Goal: Task Accomplishment & Management: Use online tool/utility

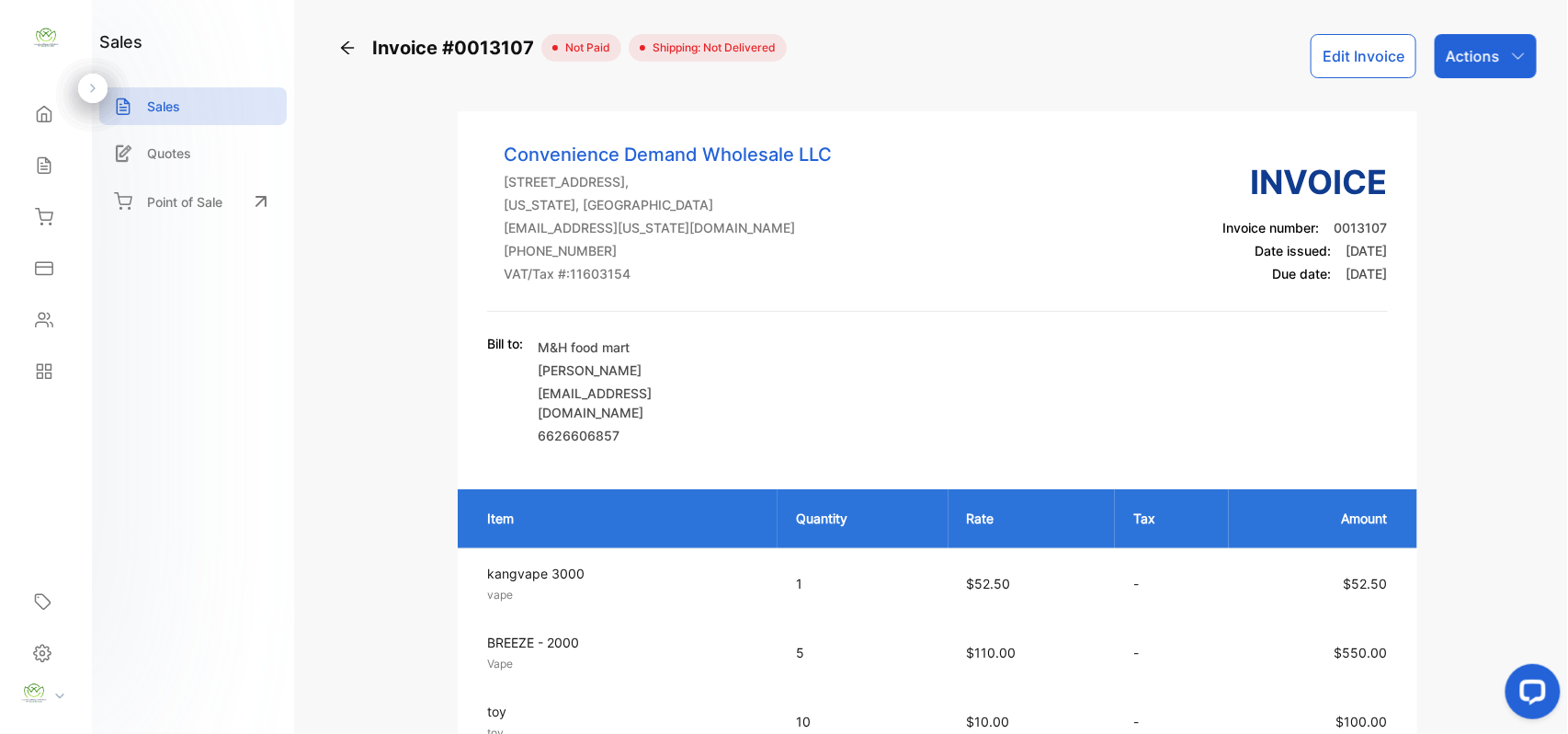
click at [354, 49] on icon at bounding box center [347, 48] width 18 height 18
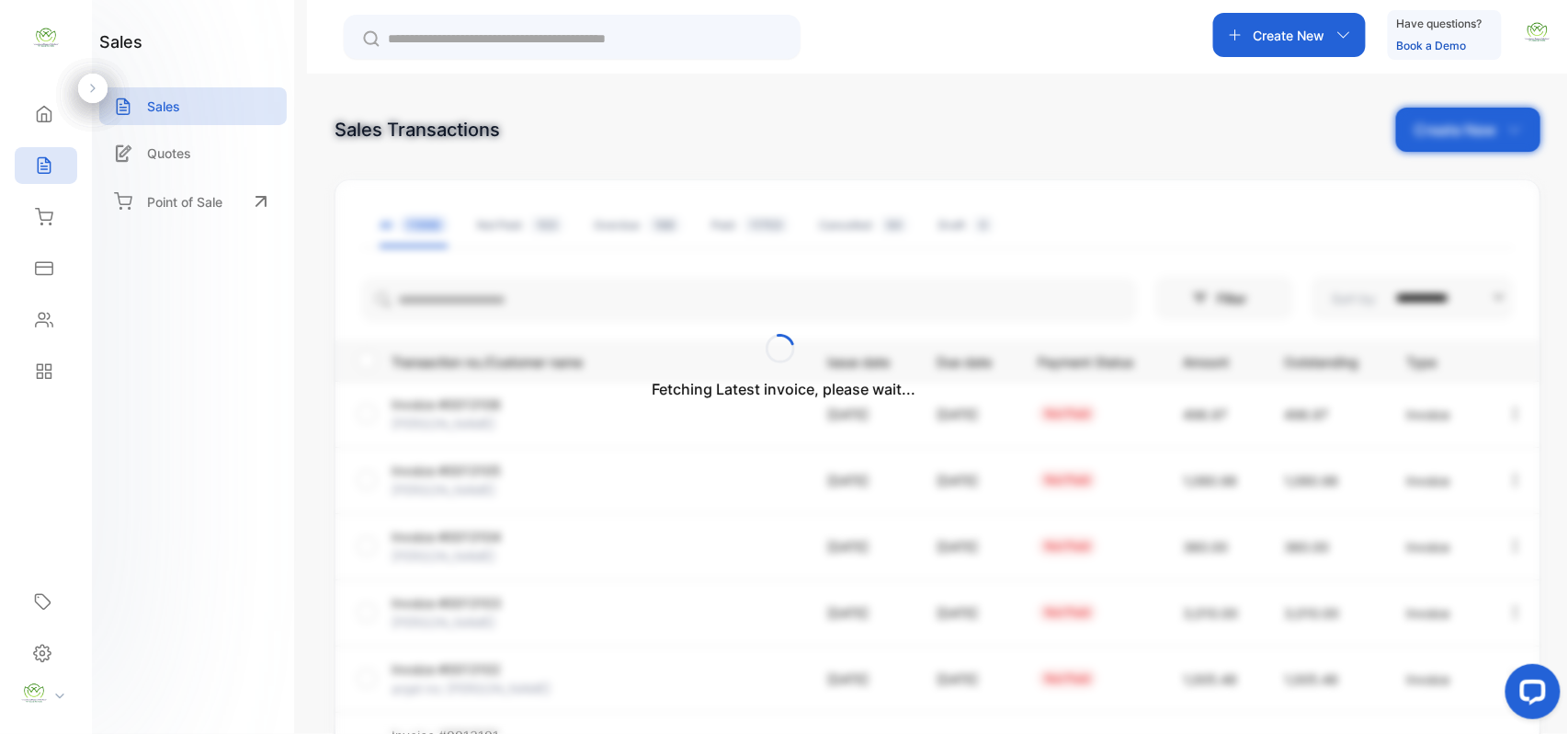
click at [1464, 133] on div "Fetching Latest invoice, please wait..." at bounding box center [784, 367] width 1568 height 734
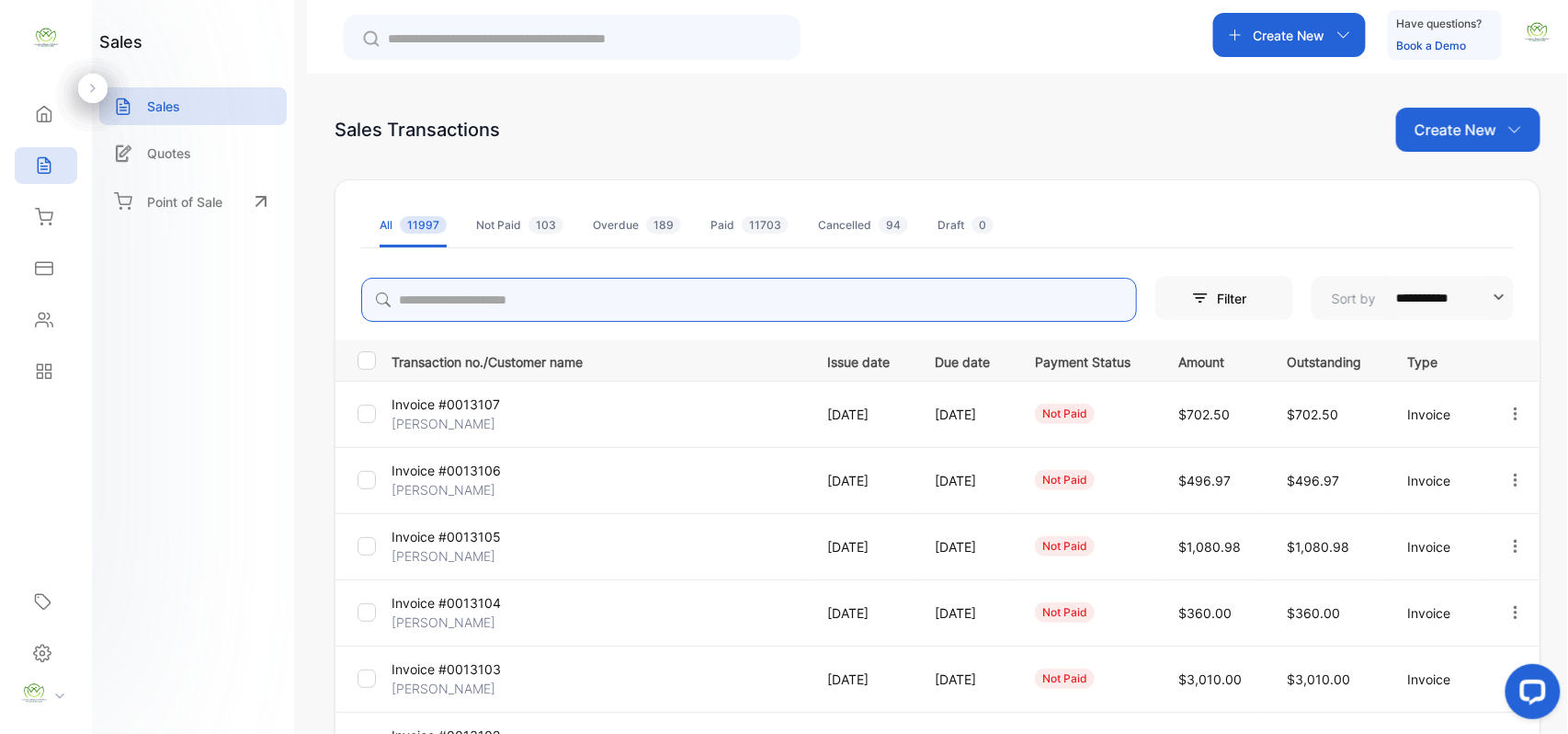
click at [717, 307] on input "search" at bounding box center [749, 300] width 776 height 44
click at [1430, 131] on p "Create New" at bounding box center [1455, 130] width 82 height 22
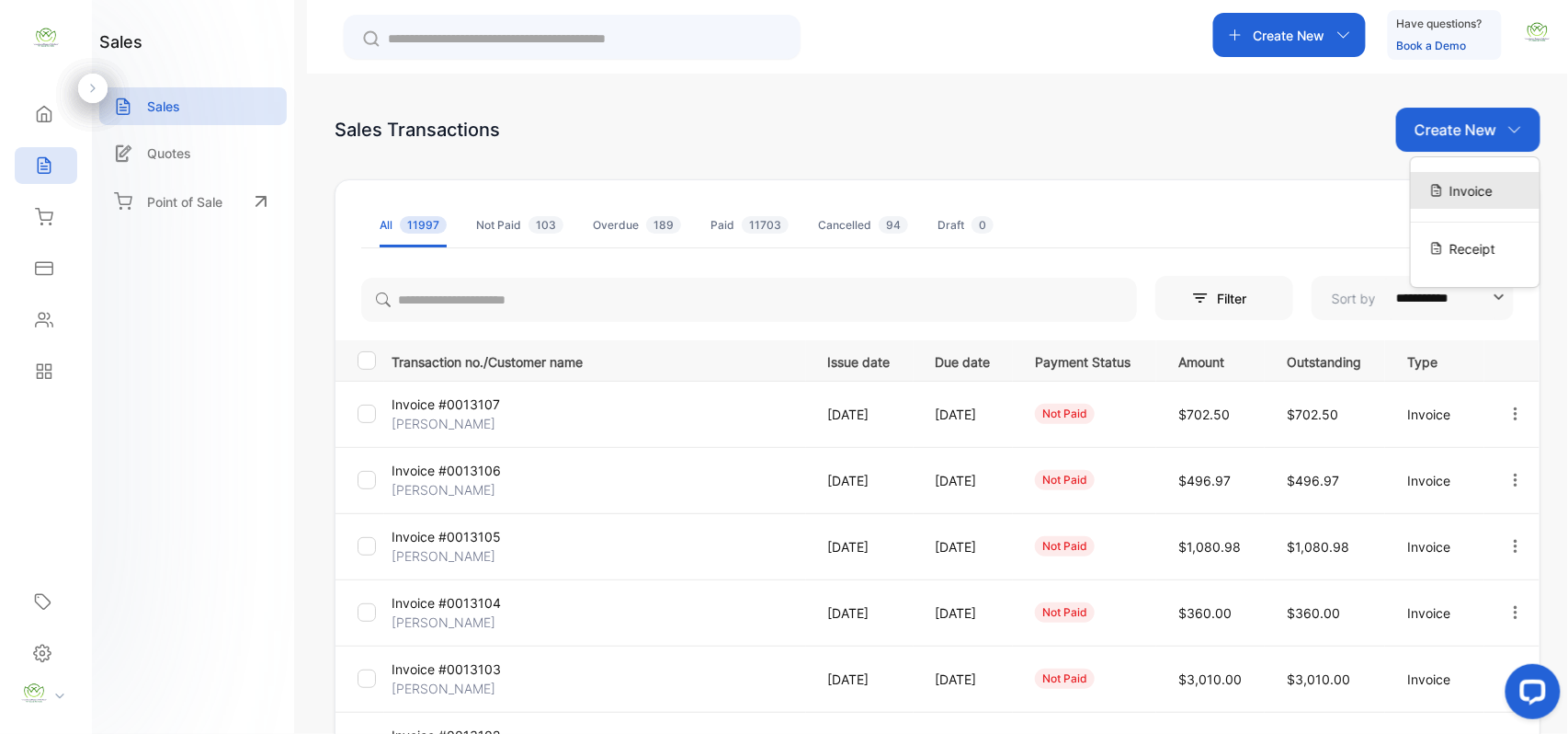
click at [1432, 180] on div "Invoice" at bounding box center [1475, 190] width 129 height 37
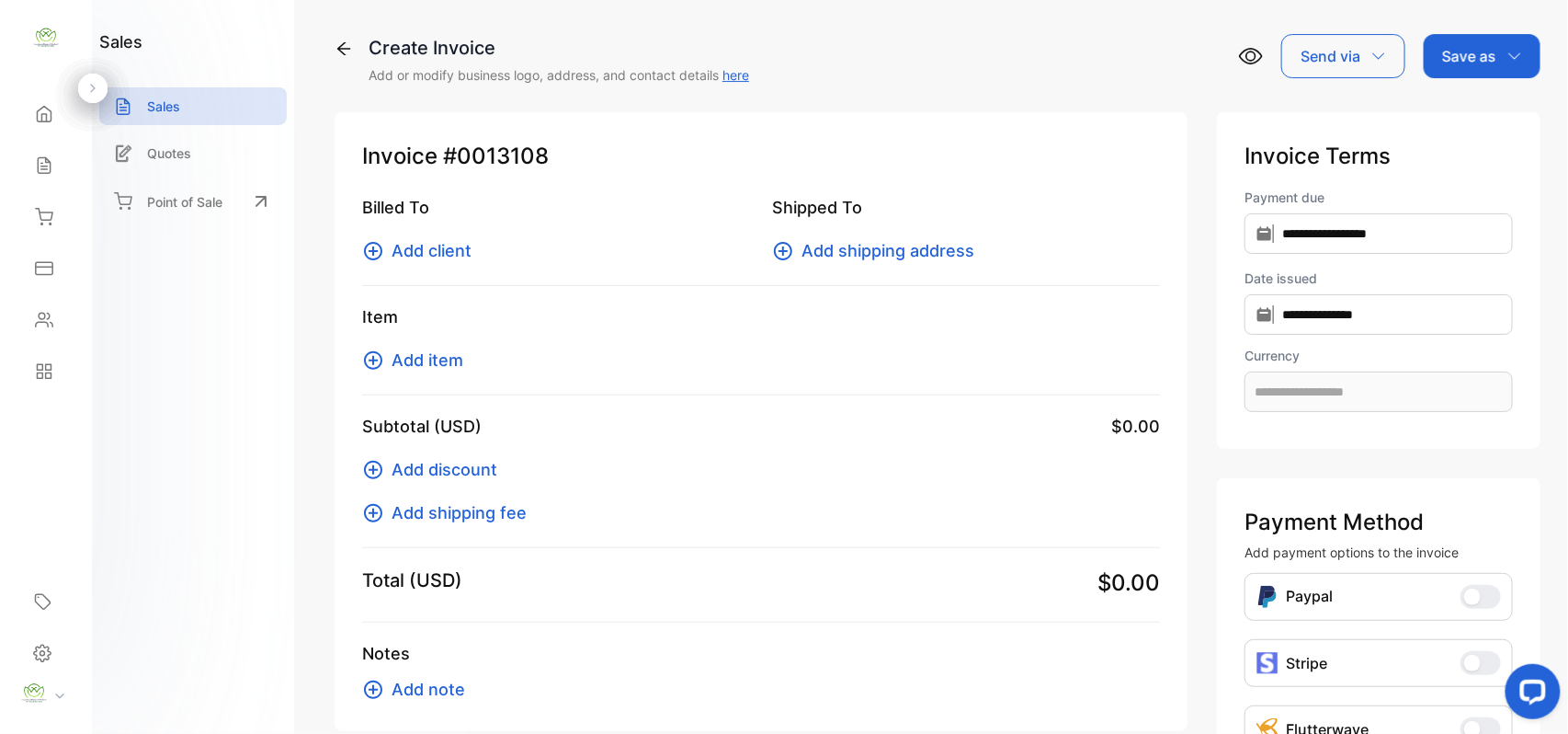
type input "**********"
click at [404, 355] on span "Add item" at bounding box center [427, 360] width 72 height 25
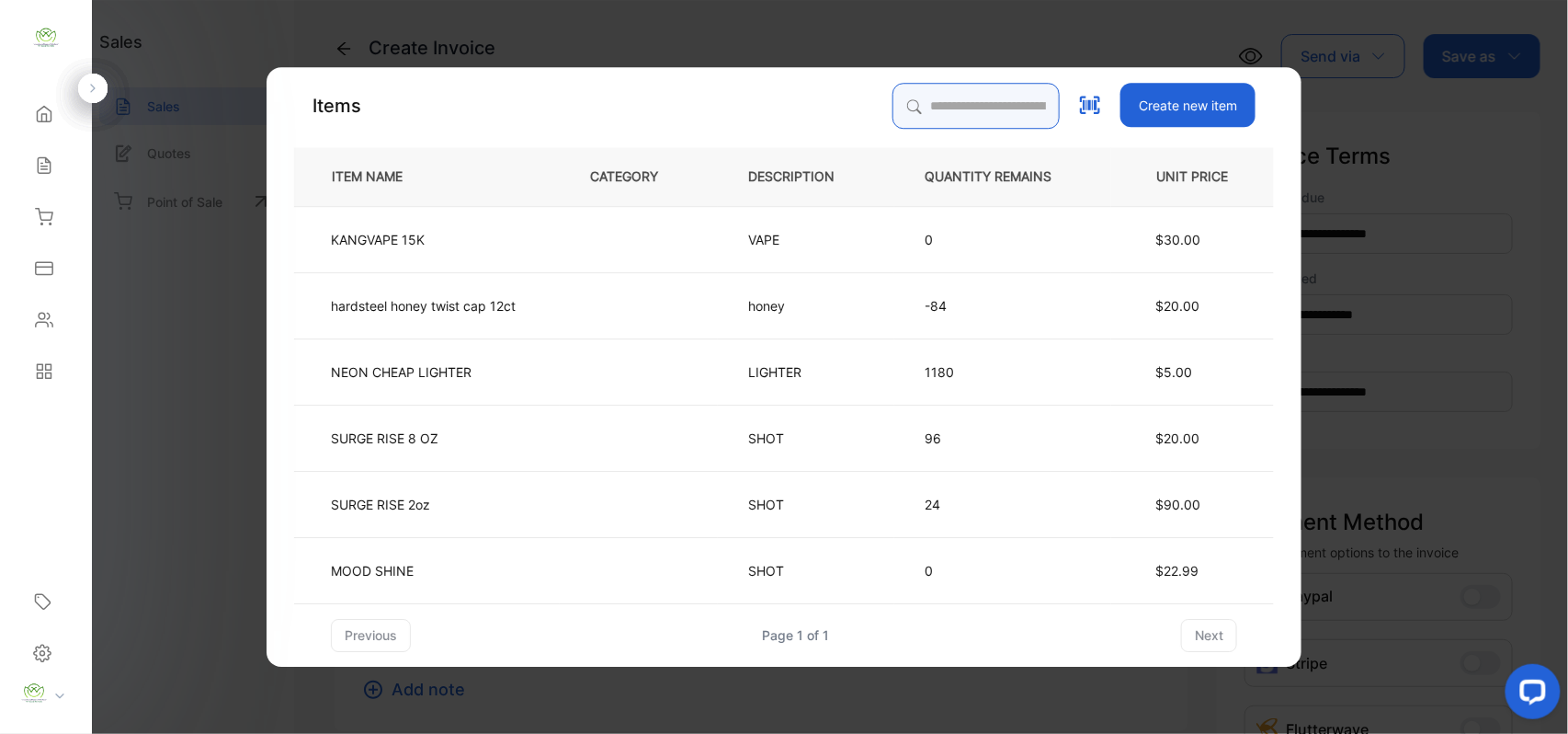
click at [892, 103] on input "search" at bounding box center [976, 106] width 168 height 46
type input "*******"
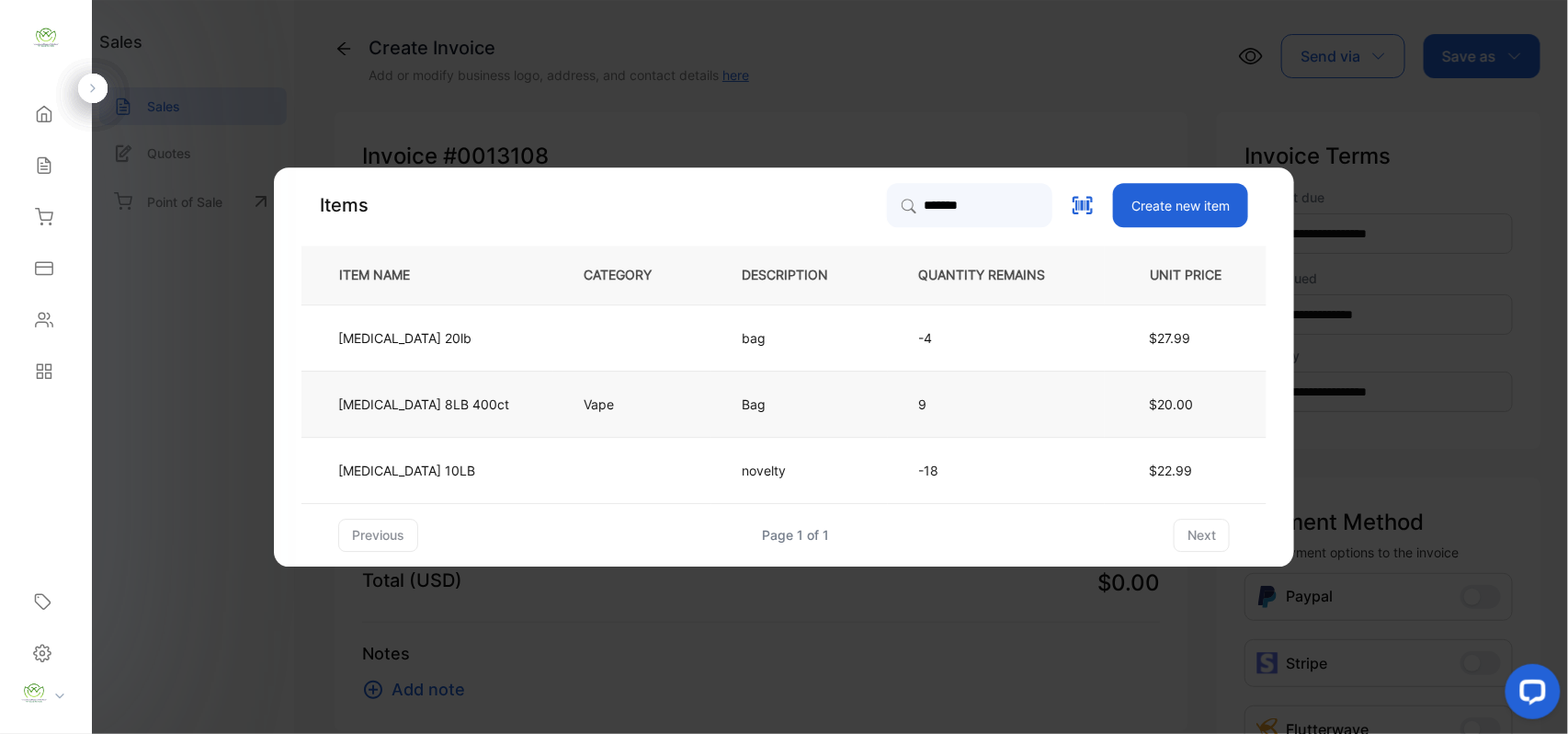
click at [912, 388] on td "9" at bounding box center [996, 403] width 217 height 66
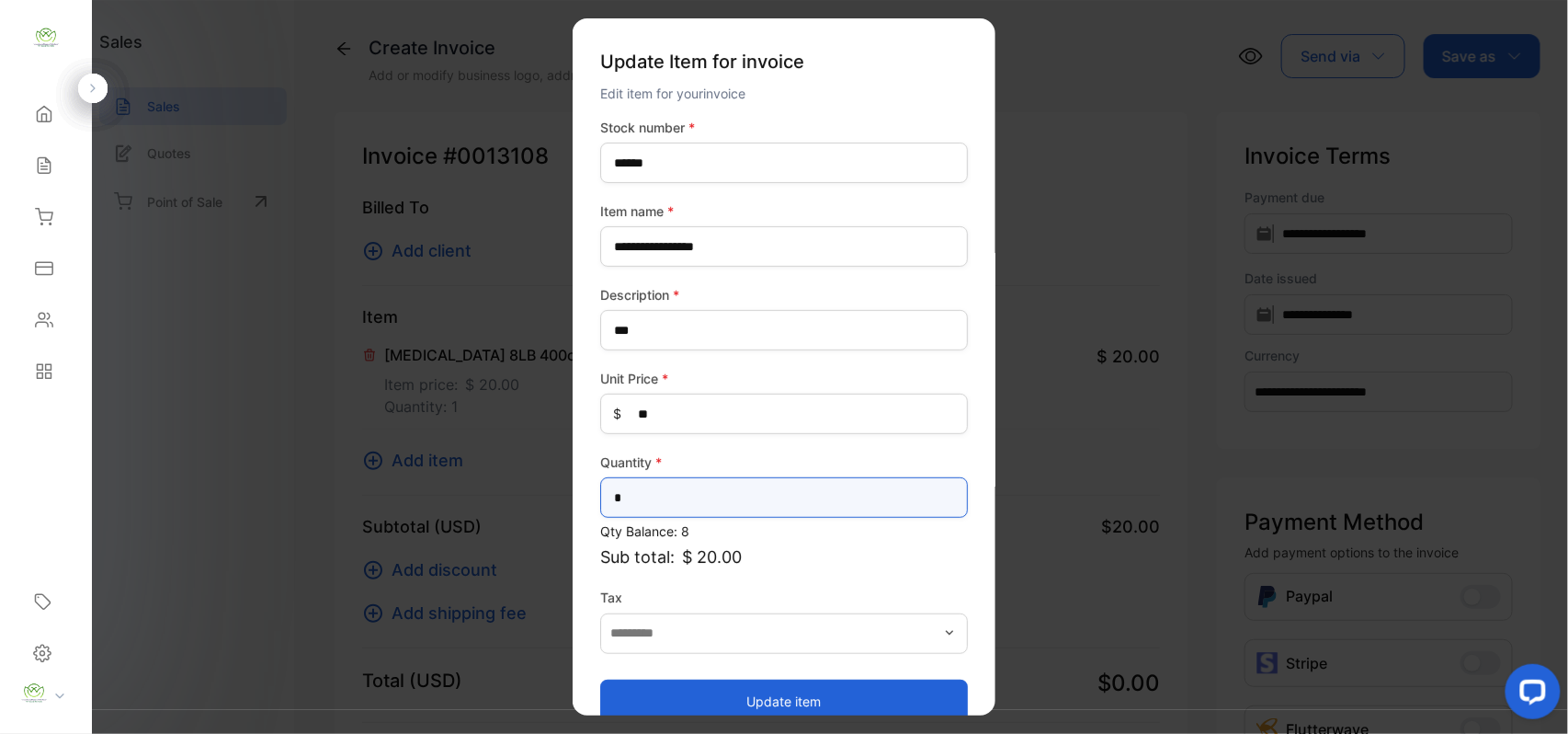
drag, startPoint x: 656, startPoint y: 526, endPoint x: 373, endPoint y: 528, distance: 283.0
type input "*"
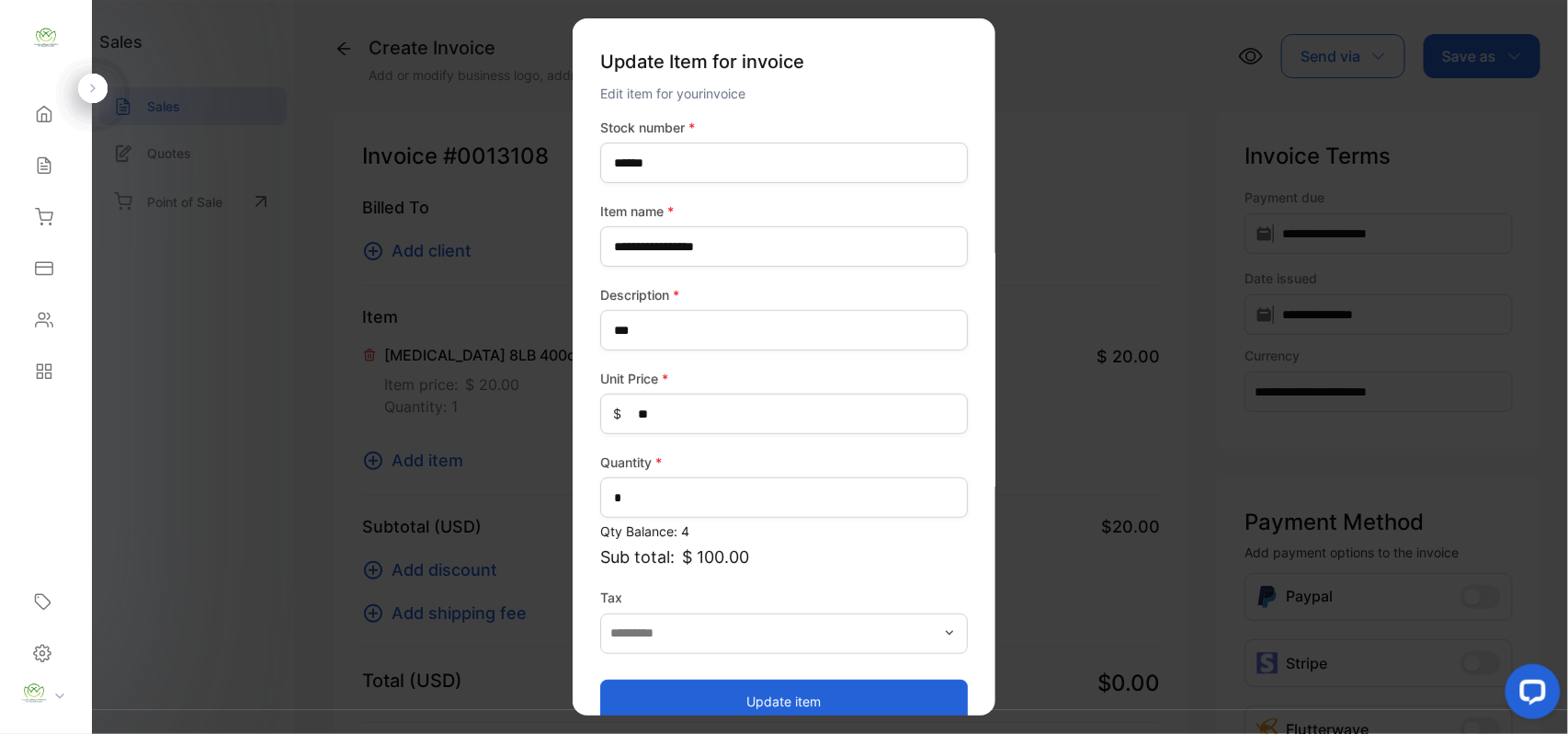
click at [795, 685] on button "Update item" at bounding box center [784, 701] width 367 height 44
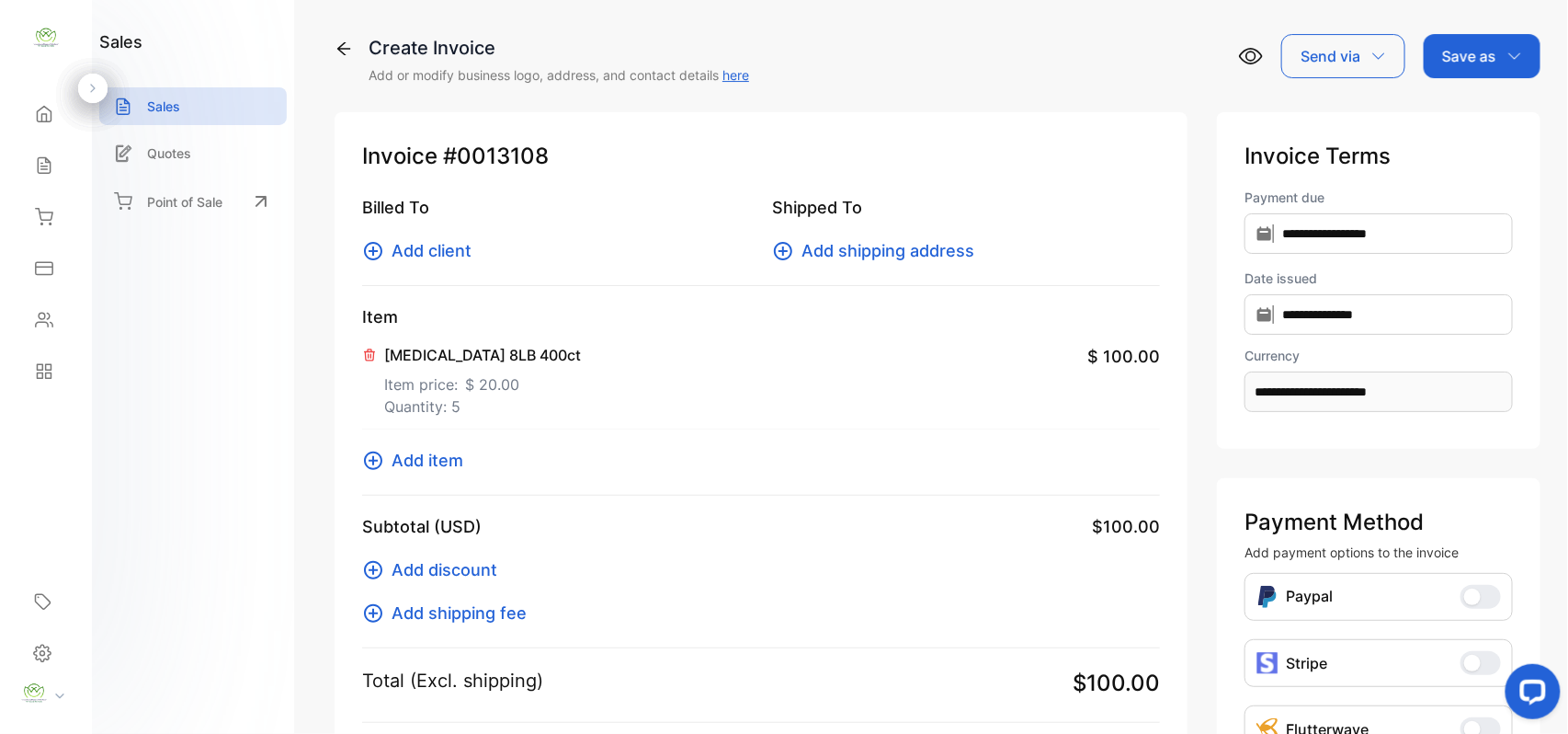
click at [443, 249] on span "Add client" at bounding box center [431, 251] width 80 height 25
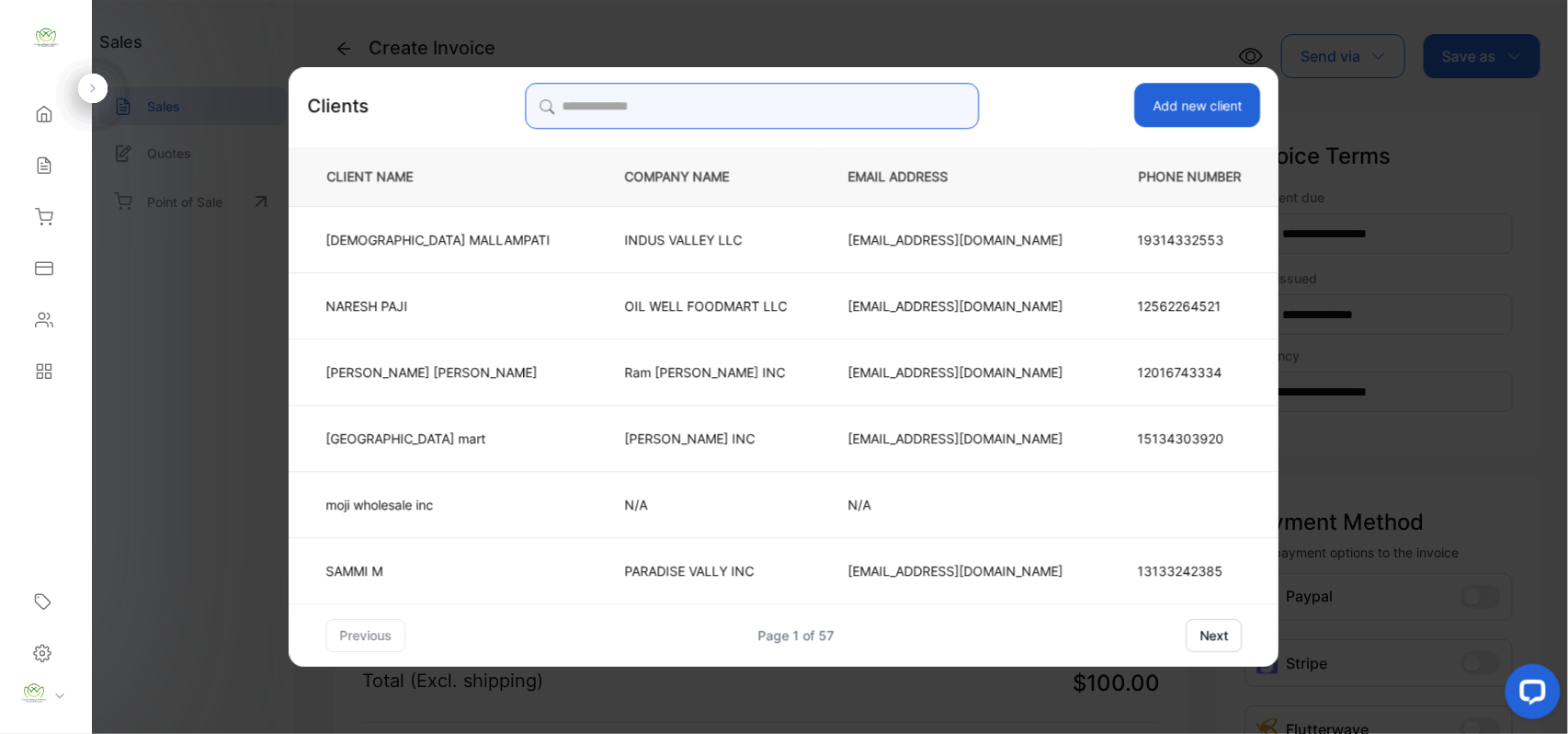
click at [677, 99] on input "search" at bounding box center [752, 106] width 454 height 46
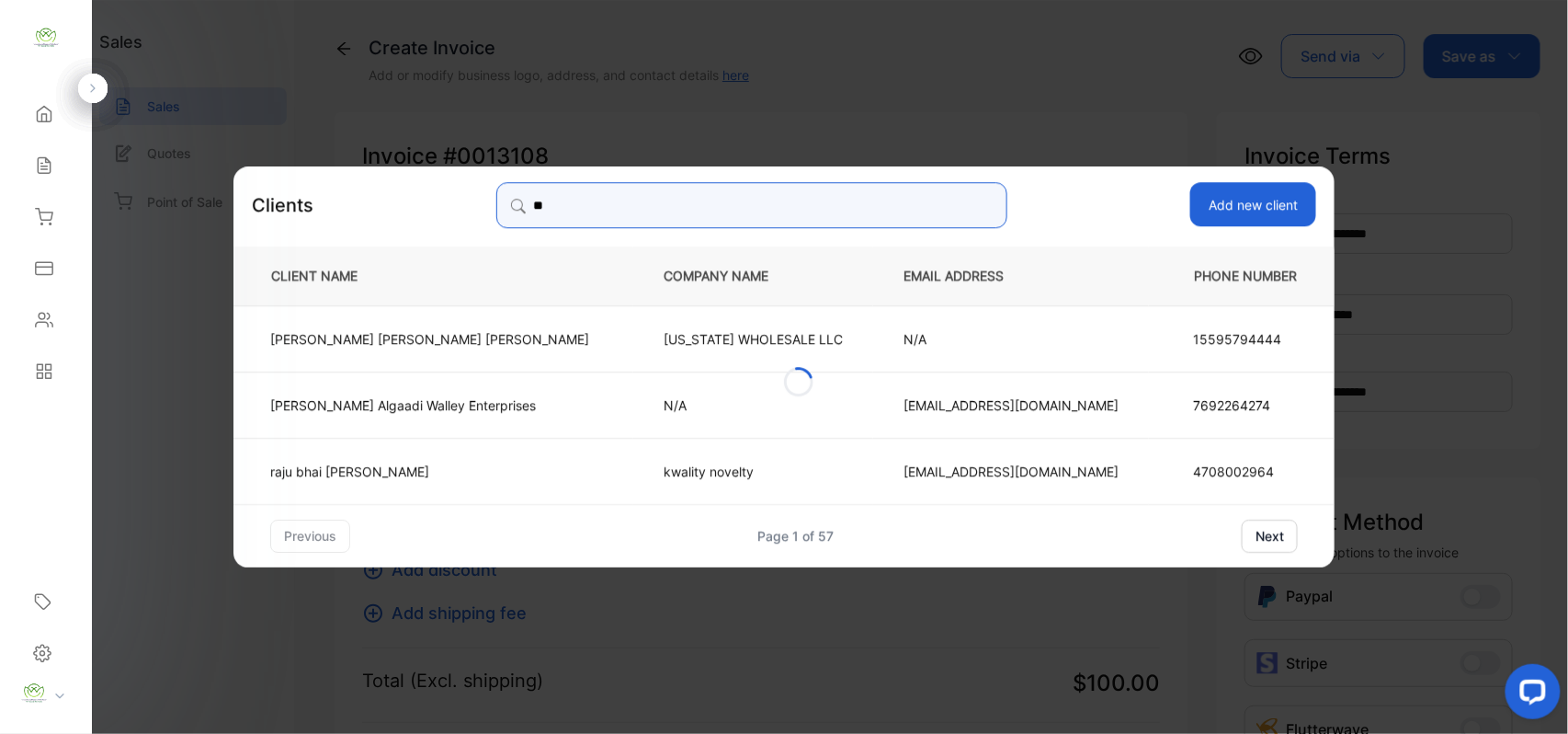
type input "*"
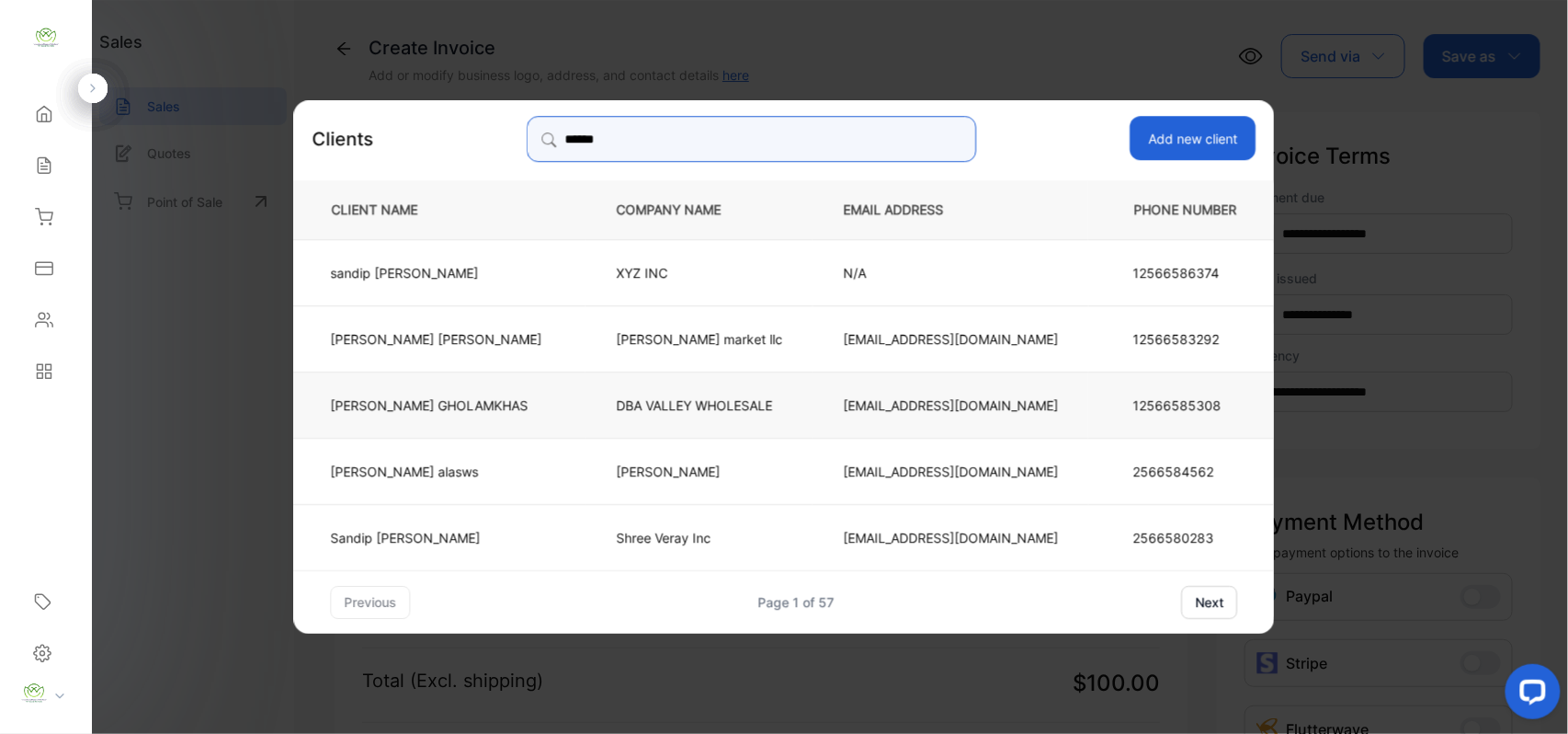
type input "******"
click at [633, 399] on p "DBA VALLEY WHOLESALE" at bounding box center [700, 403] width 167 height 19
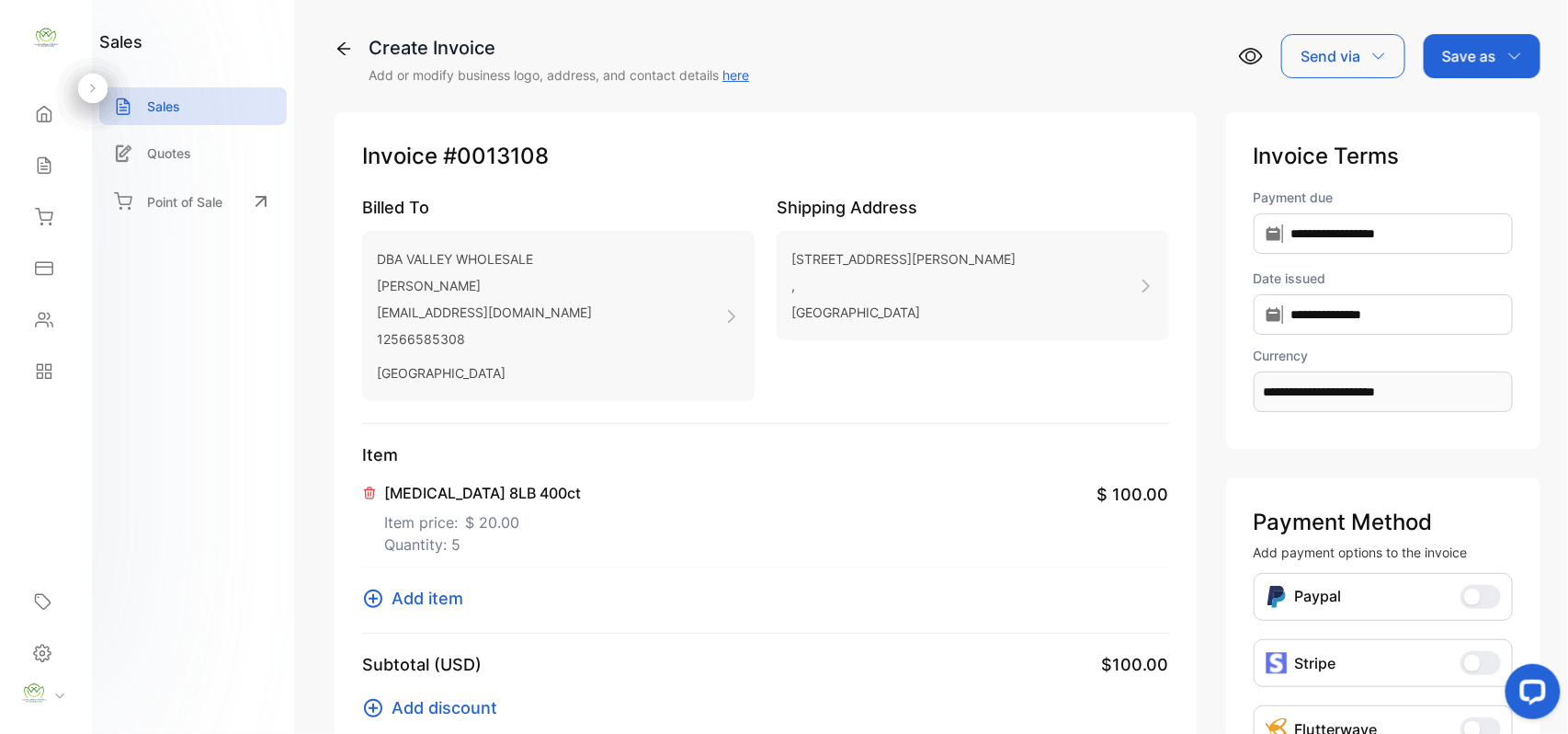
click at [1470, 55] on p "Save as" at bounding box center [1469, 56] width 54 height 22
click at [1467, 116] on div "Invoice" at bounding box center [1477, 117] width 106 height 37
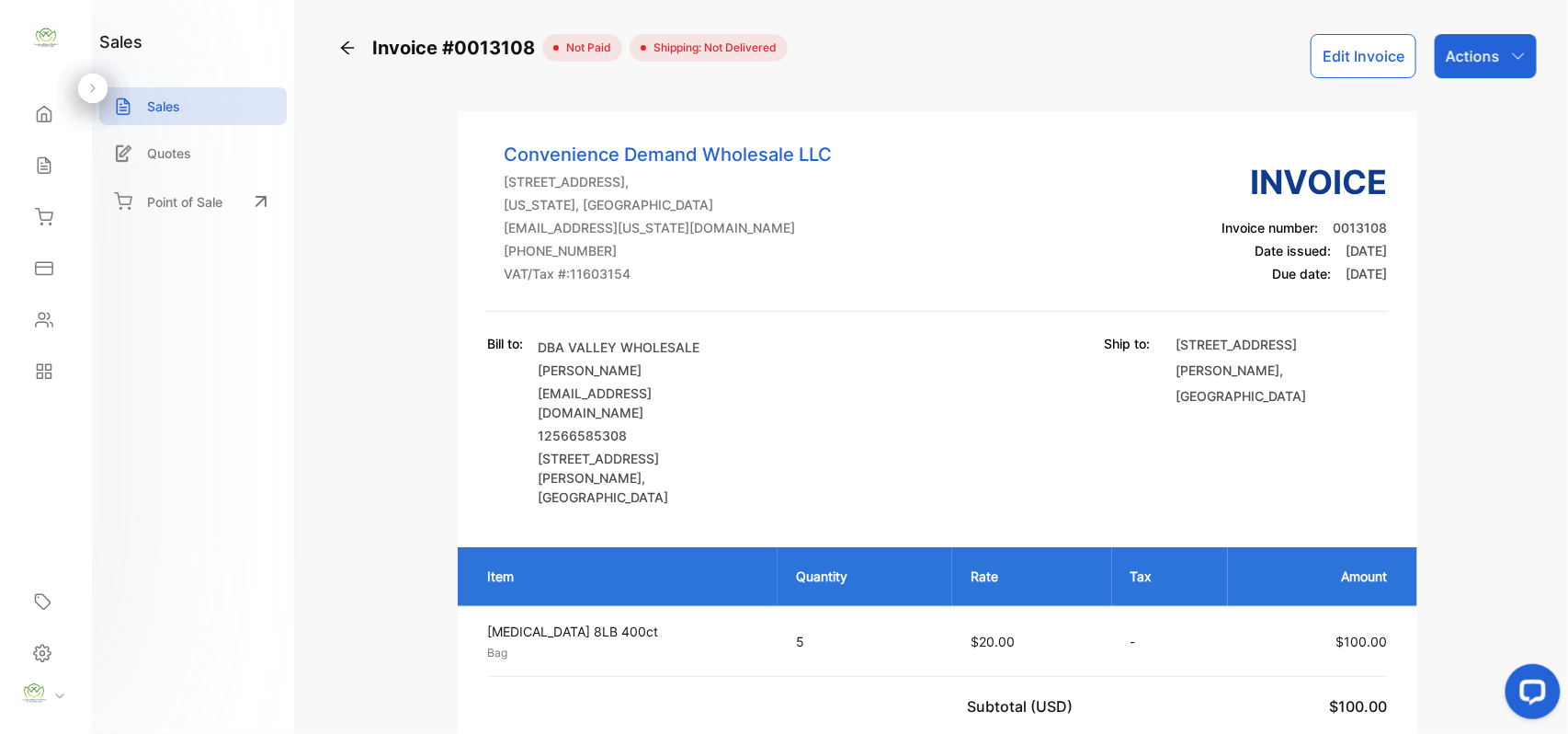
click at [1482, 52] on p "Actions" at bounding box center [1473, 56] width 54 height 22
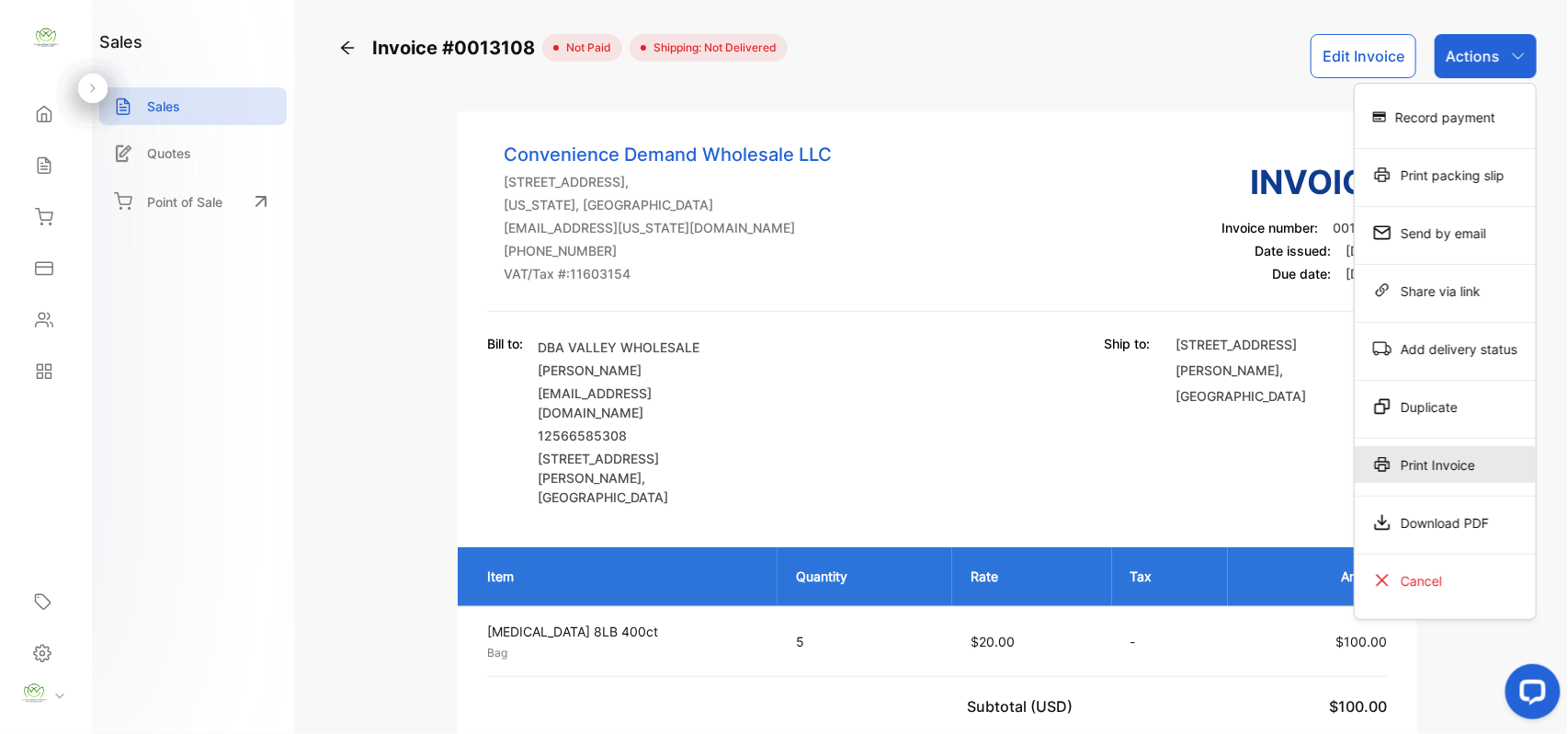
click at [1373, 460] on icon at bounding box center [1382, 464] width 18 height 18
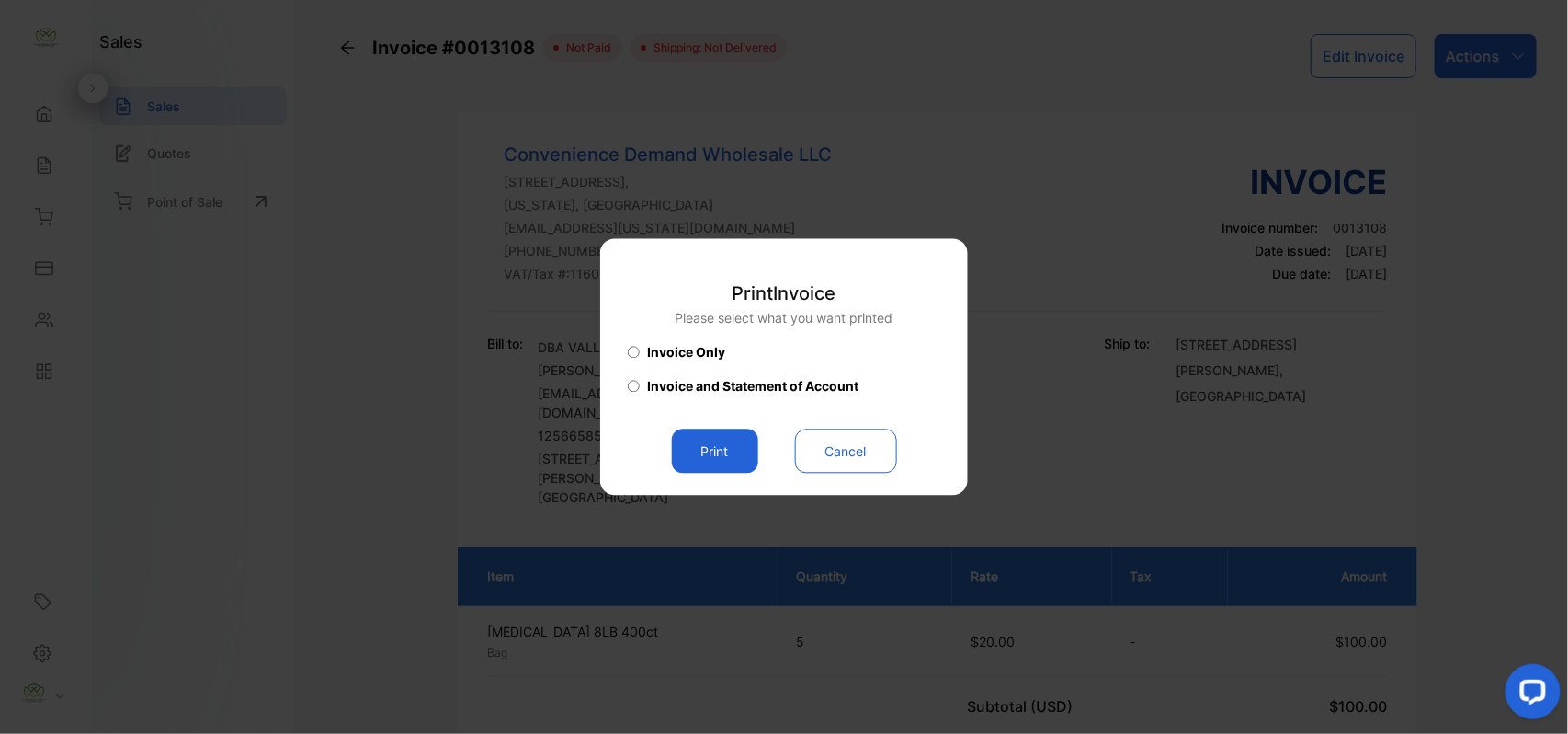
click at [740, 457] on button "Print" at bounding box center [715, 451] width 87 height 44
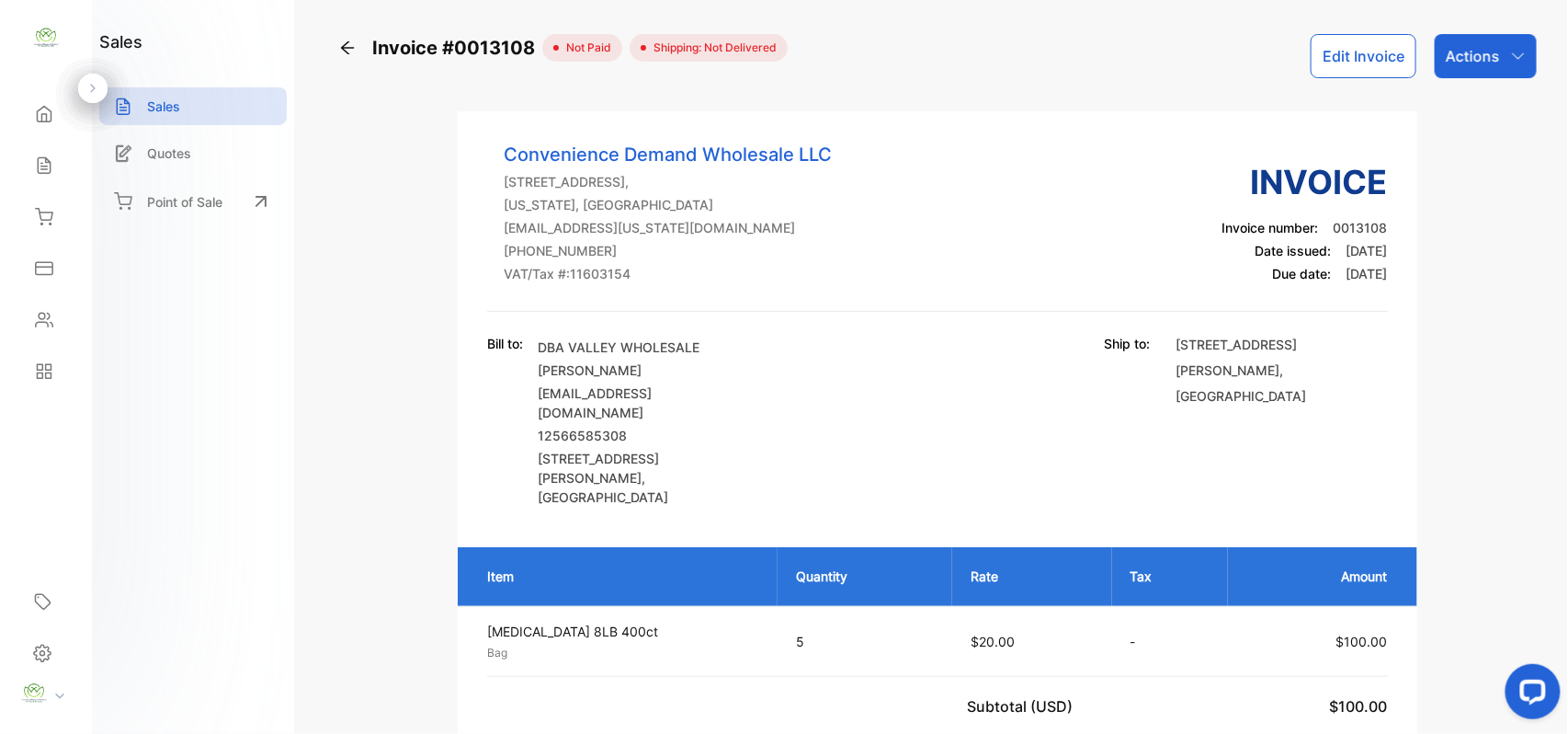
scroll to position [642, 0]
